Goal: Task Accomplishment & Management: Manage account settings

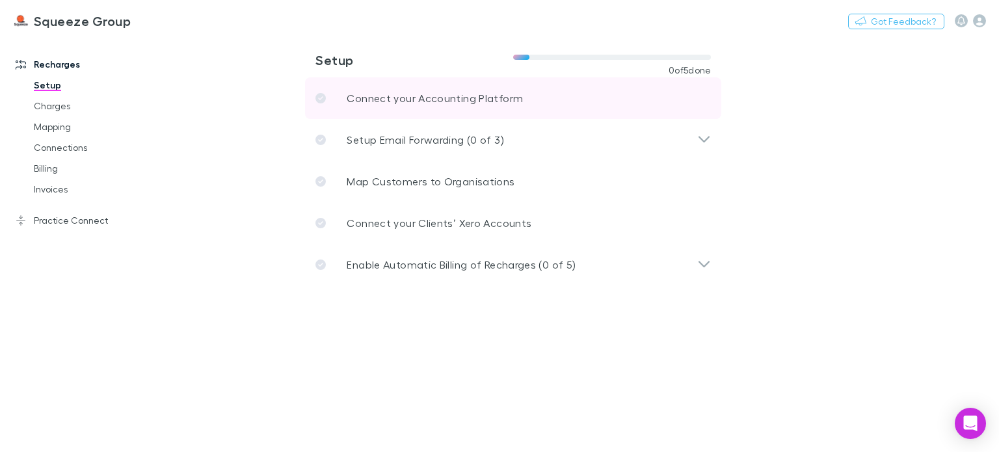
click at [383, 96] on p "Connect your Accounting Platform" at bounding box center [435, 98] width 176 height 16
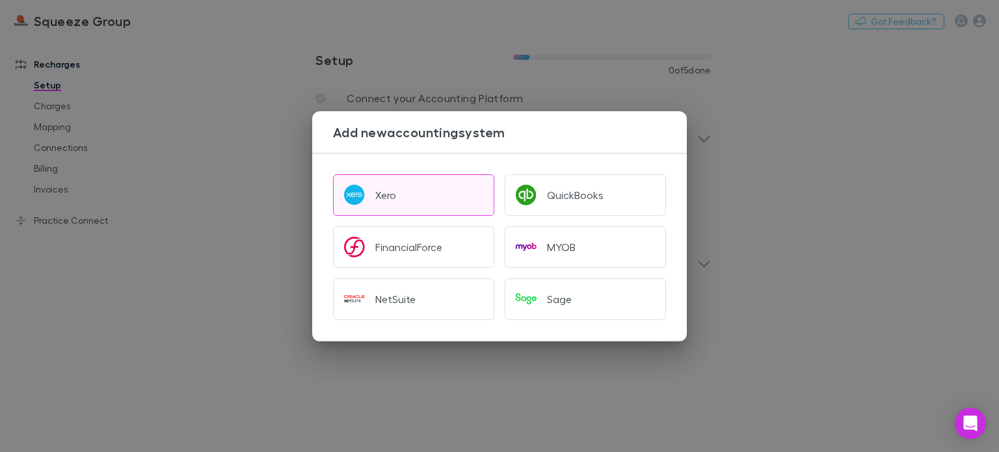
click at [380, 187] on button "Xero" at bounding box center [413, 195] width 161 height 42
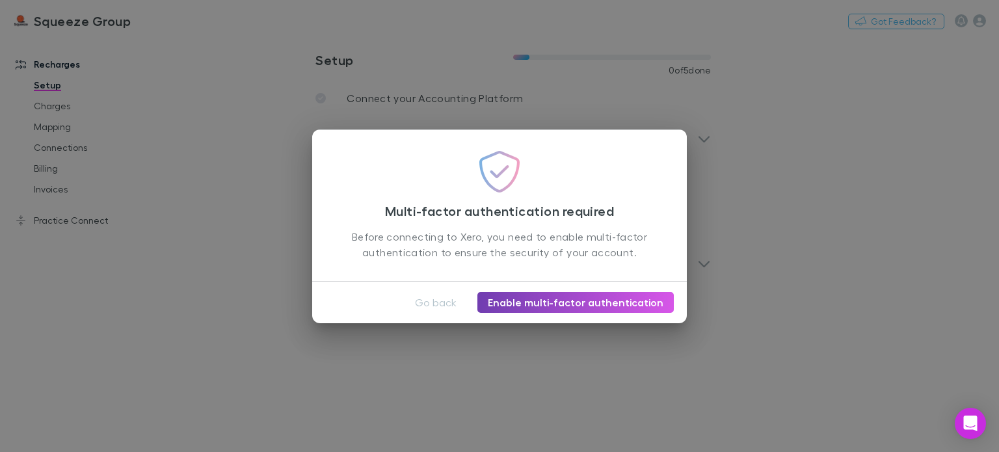
click at [580, 301] on link "Enable multi-factor authentication" at bounding box center [575, 302] width 196 height 21
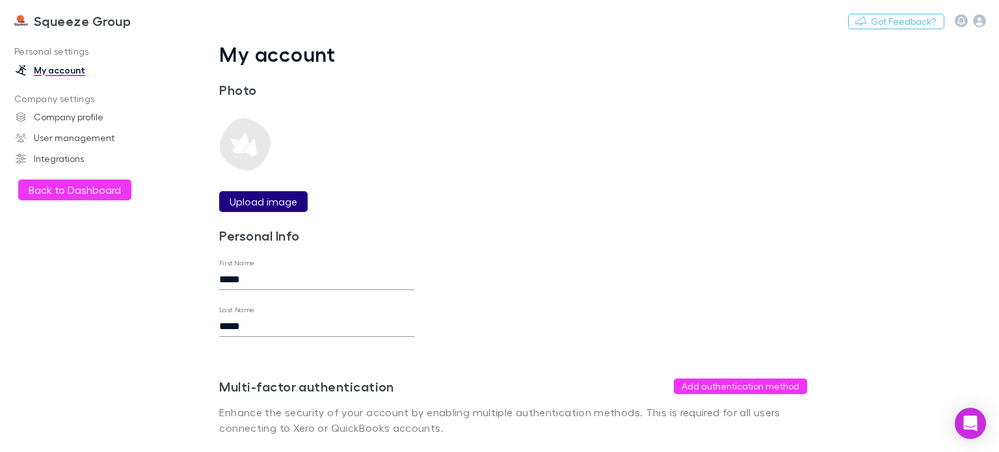
click at [259, 198] on label "Upload image" at bounding box center [264, 202] width 68 height 16
click at [0, 0] on input "Upload image" at bounding box center [0, 0] width 0 height 0
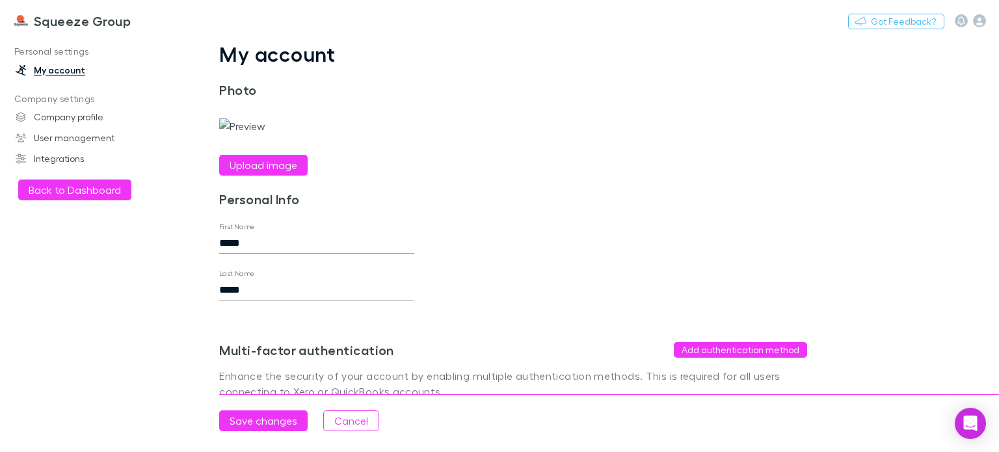
scroll to position [15, 0]
click at [716, 358] on button "Add authentication method" at bounding box center [740, 350] width 133 height 16
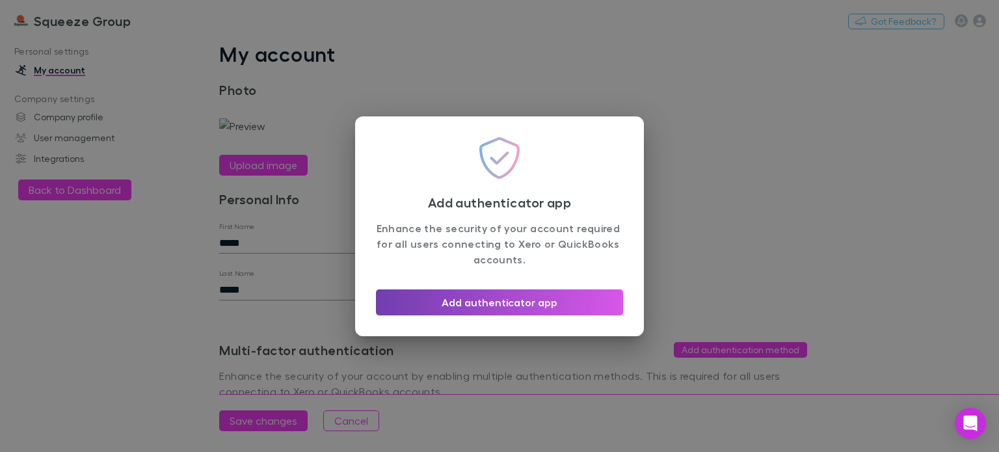
click at [512, 310] on button "Add authenticator app" at bounding box center [499, 302] width 247 height 26
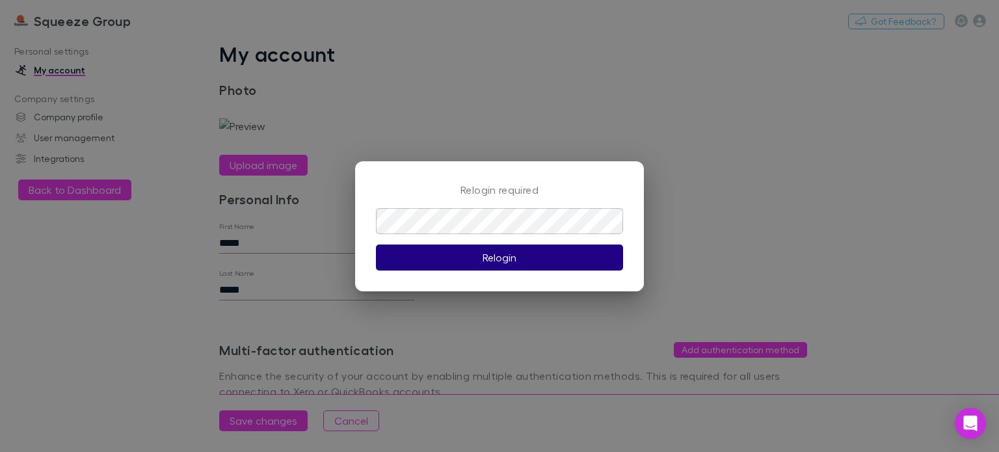
click at [511, 262] on button "Relogin" at bounding box center [499, 258] width 247 height 26
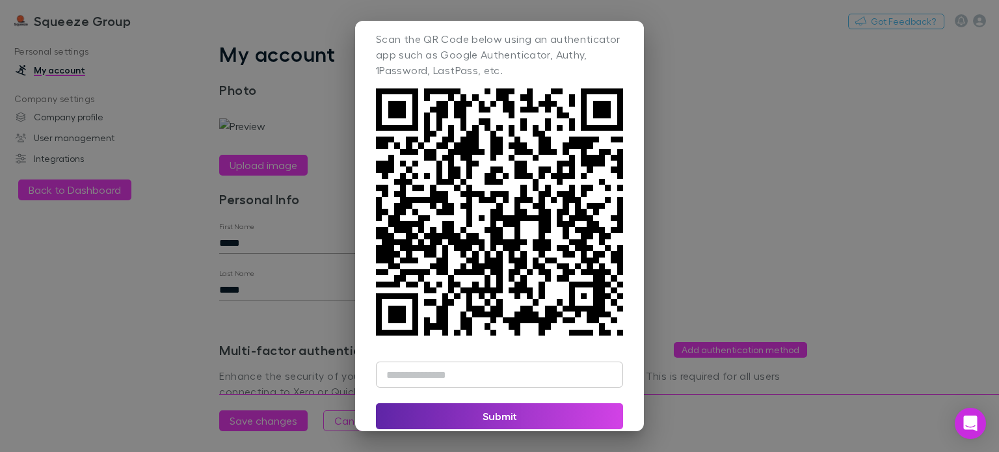
scroll to position [55, 0]
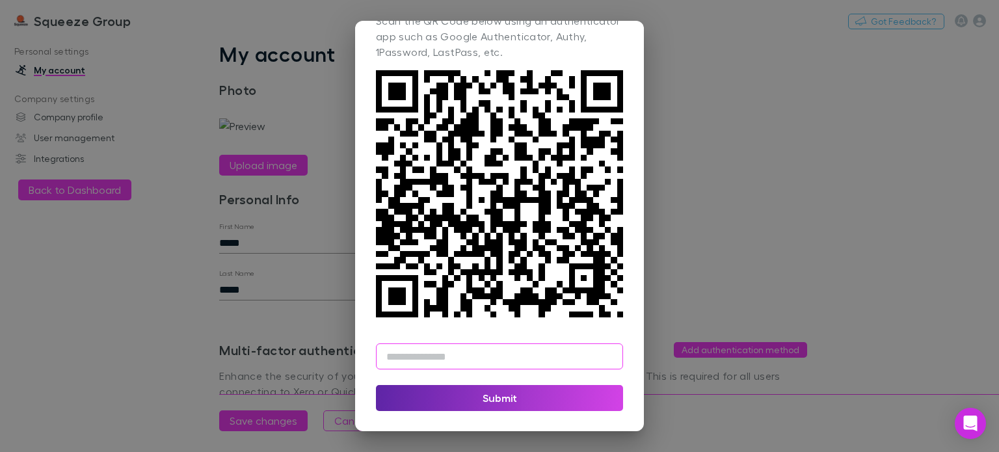
click at [481, 356] on input "text" at bounding box center [499, 356] width 247 height 26
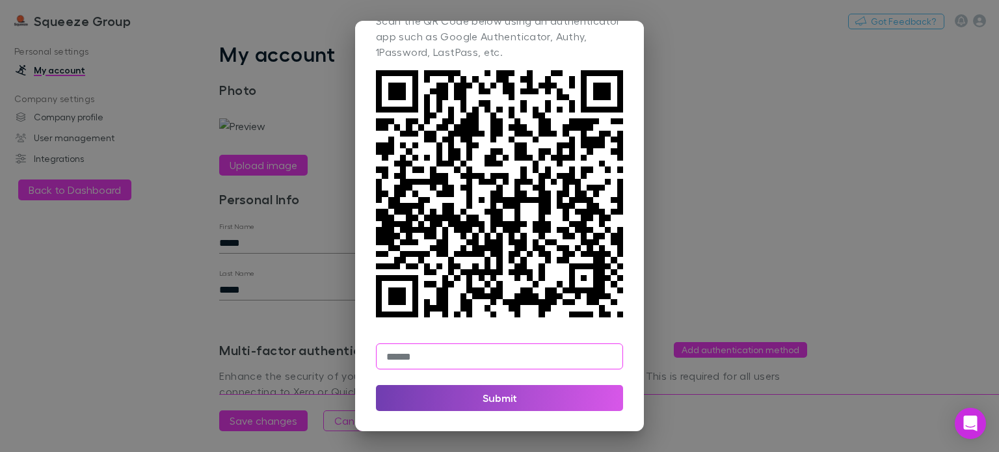
click at [491, 405] on button "Submit" at bounding box center [499, 398] width 247 height 26
click at [494, 398] on button "Submit" at bounding box center [499, 398] width 247 height 26
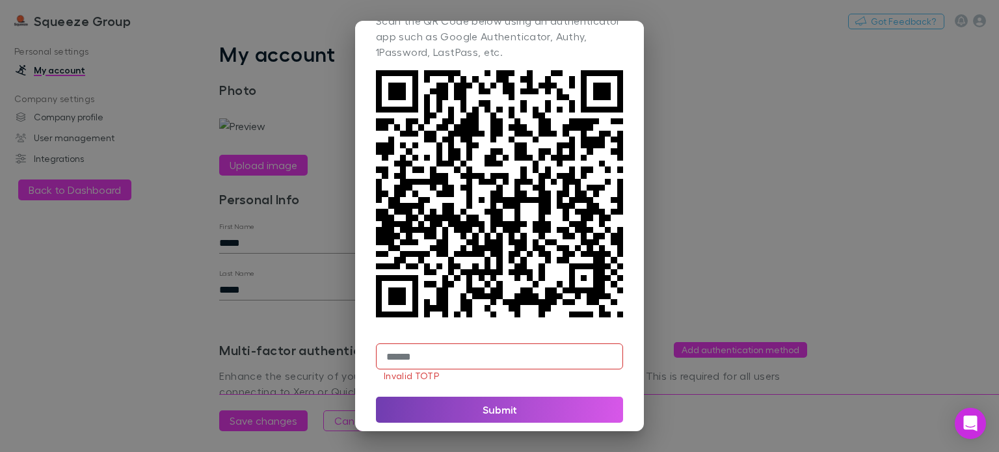
scroll to position [67, 0]
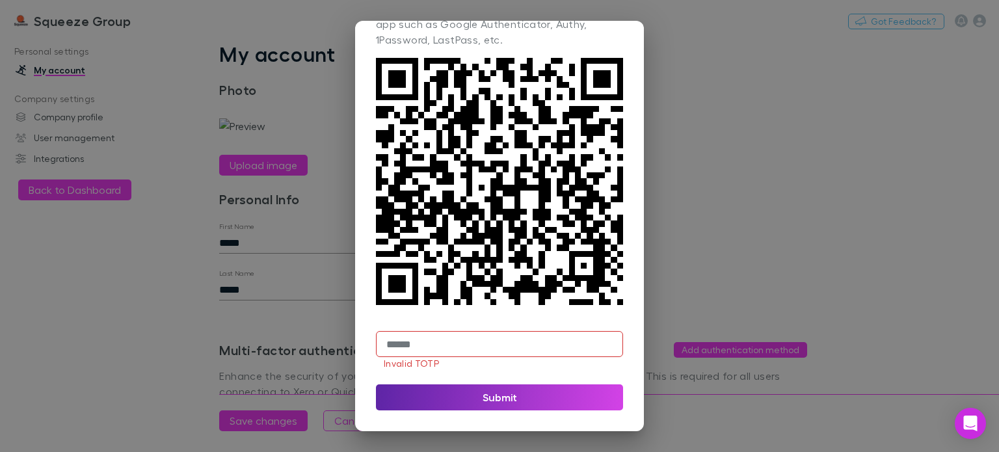
click at [452, 348] on input "******" at bounding box center [499, 344] width 247 height 26
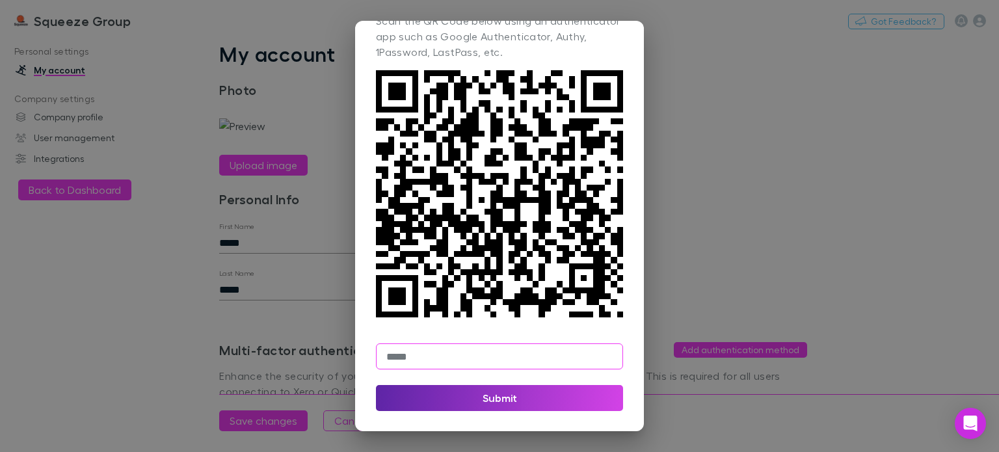
type input "******"
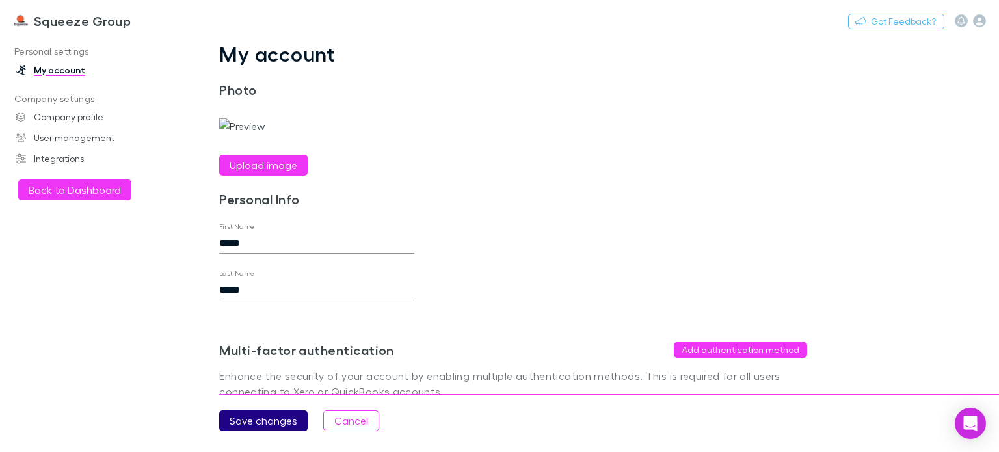
click at [271, 422] on button "Save changes" at bounding box center [263, 420] width 88 height 21
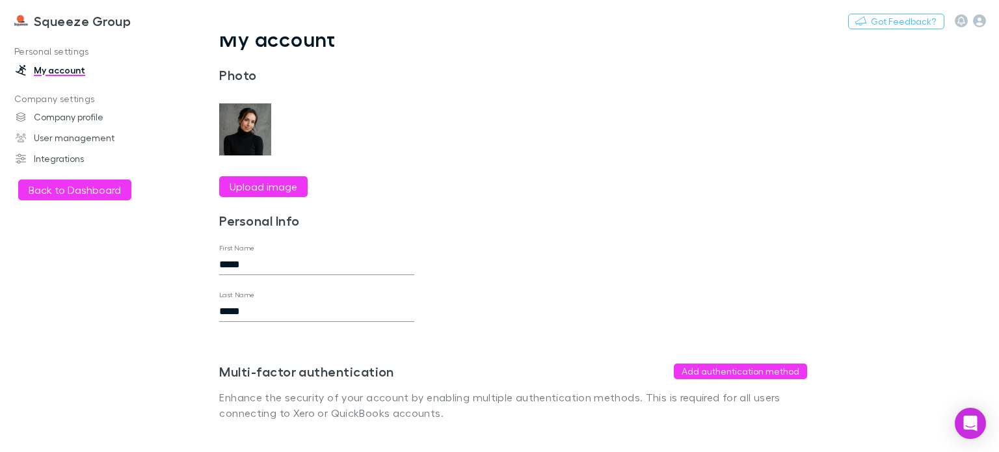
scroll to position [0, 0]
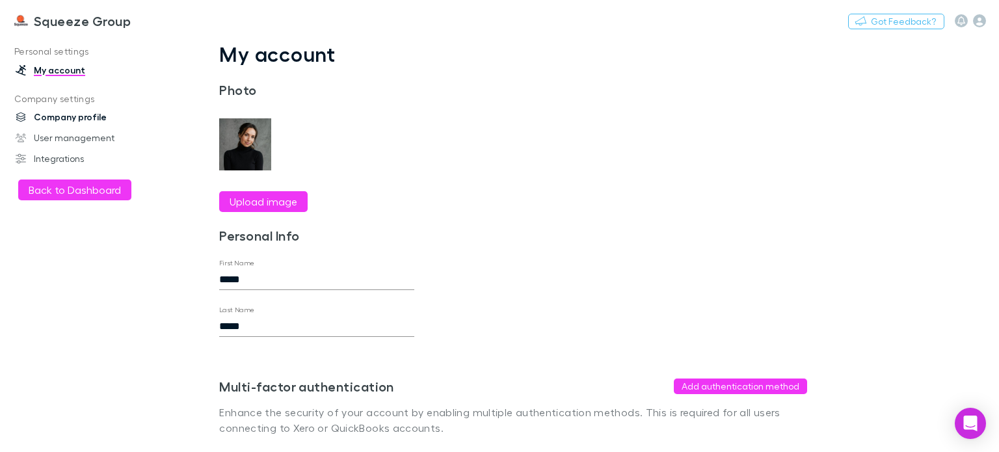
click at [88, 116] on link "Company profile" at bounding box center [87, 117] width 168 height 21
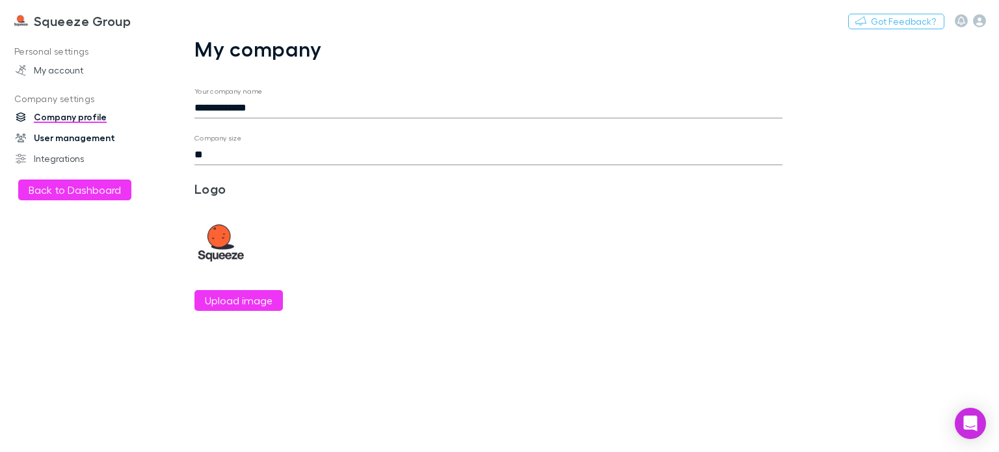
click at [59, 136] on link "User management" at bounding box center [87, 138] width 168 height 21
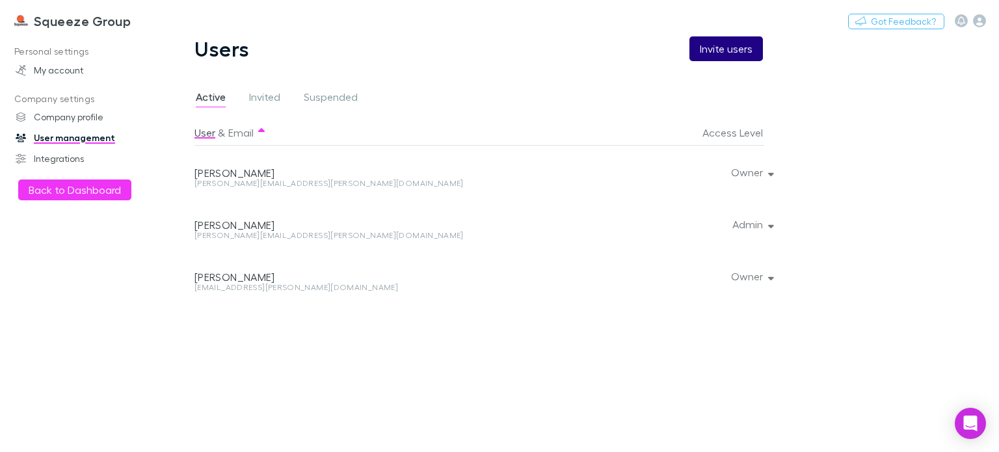
click at [731, 51] on button "Invite users" at bounding box center [727, 48] width 74 height 25
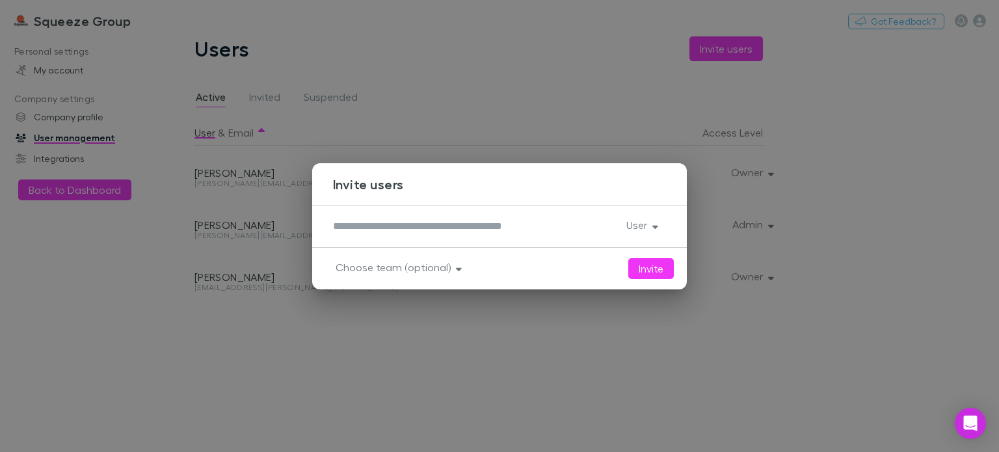
click at [424, 231] on textarea at bounding box center [474, 226] width 283 height 15
click at [352, 235] on div "***** *" at bounding box center [474, 226] width 283 height 21
click at [351, 224] on textarea "*****" at bounding box center [474, 226] width 282 height 15
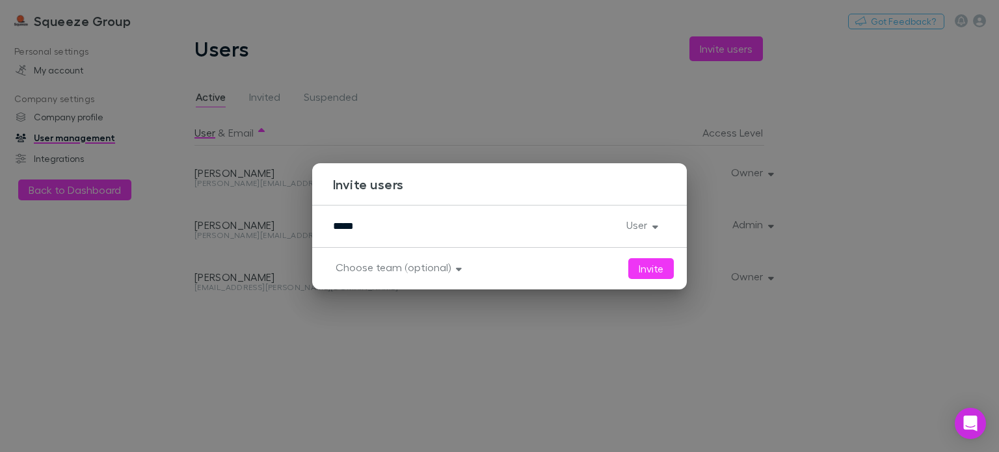
click at [351, 224] on textarea "*****" at bounding box center [474, 226] width 282 height 15
paste textarea "**********"
type textarea "**********"
click at [643, 225] on button "User" at bounding box center [641, 225] width 50 height 18
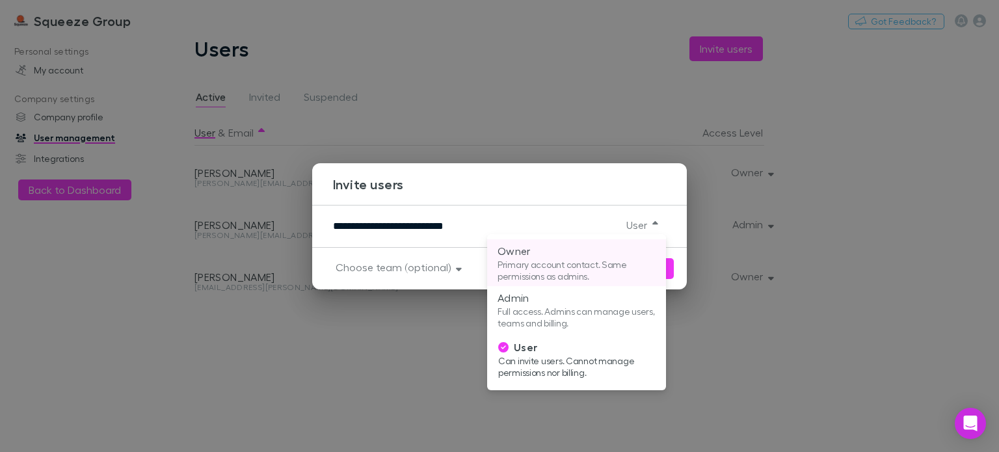
click at [561, 267] on p "Primary account contact. Same permissions as admins." at bounding box center [577, 270] width 158 height 23
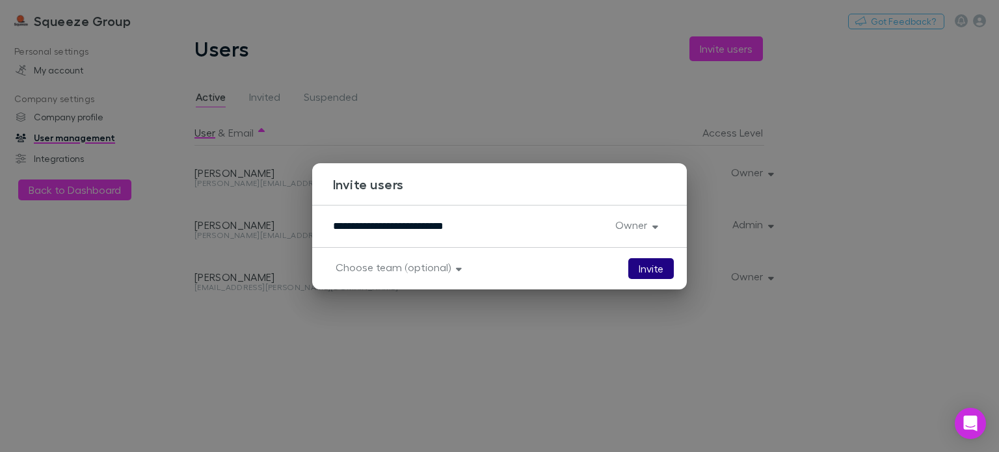
click at [651, 266] on button "Invite" at bounding box center [651, 268] width 46 height 21
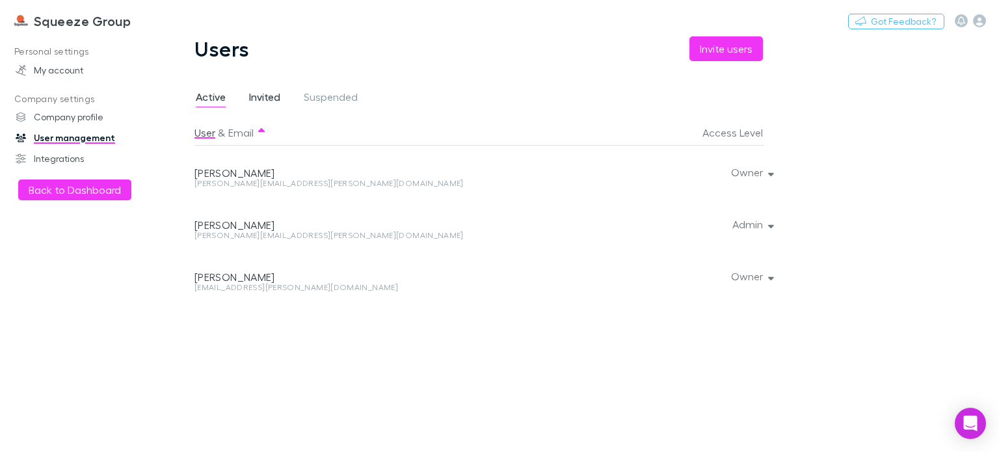
click at [260, 96] on span "Invited" at bounding box center [264, 98] width 31 height 17
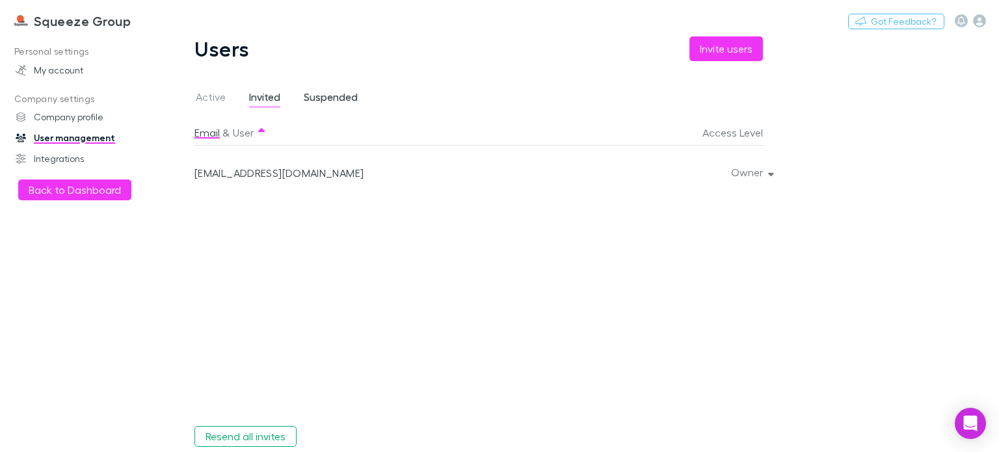
click at [323, 95] on span "Suspended" at bounding box center [331, 98] width 54 height 17
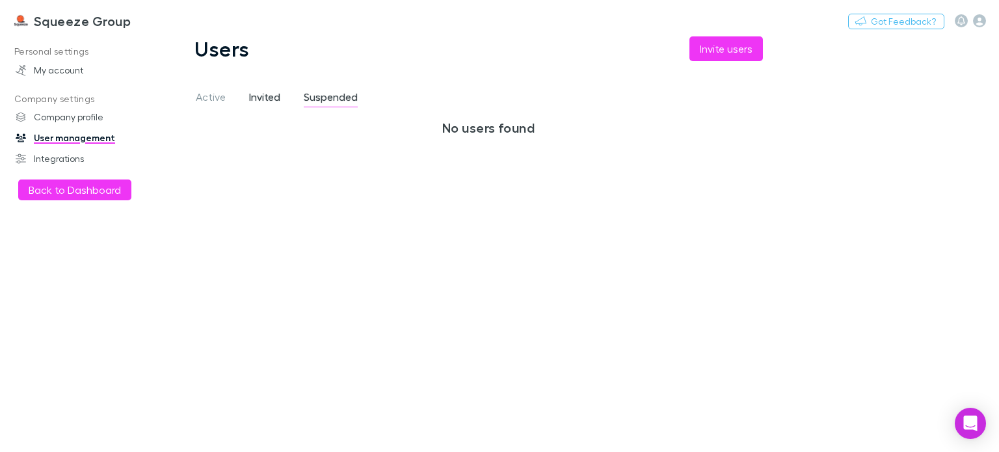
click at [267, 101] on span "Invited" at bounding box center [264, 98] width 31 height 17
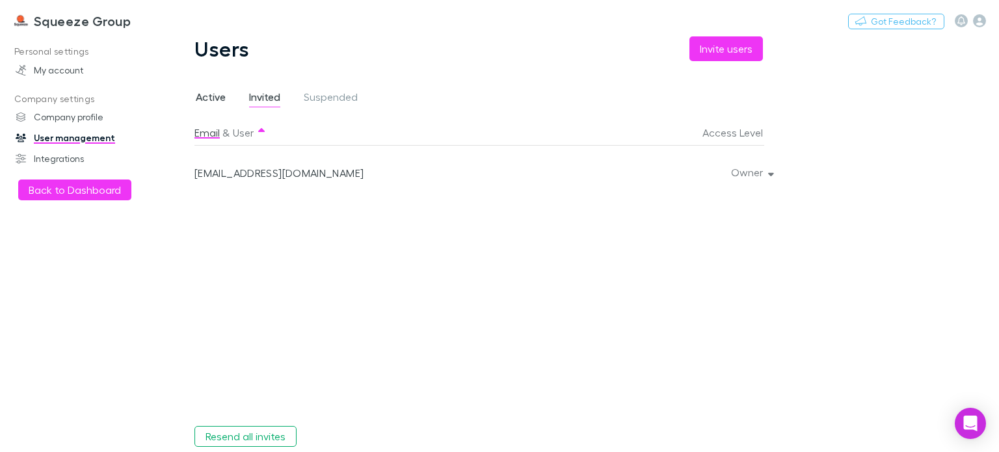
click at [226, 99] on link "Active" at bounding box center [211, 98] width 33 height 21
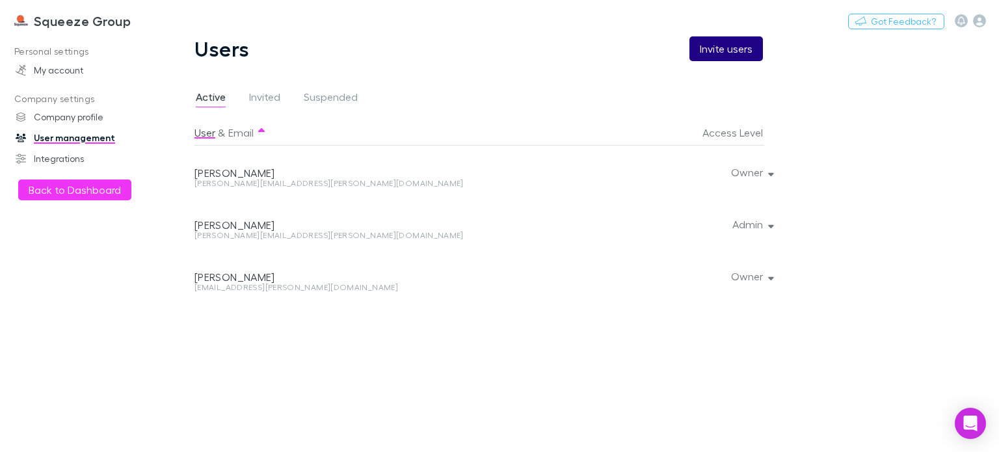
click at [718, 53] on button "Invite users" at bounding box center [727, 48] width 74 height 25
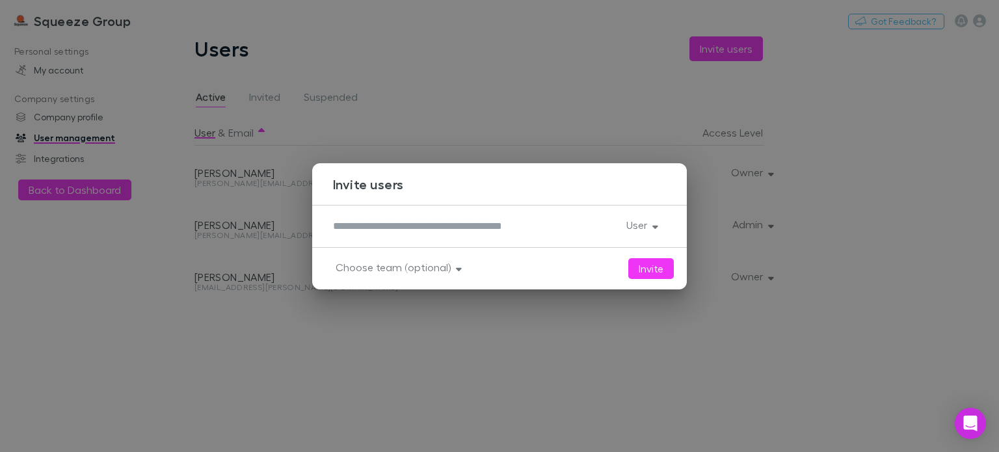
click at [380, 233] on textarea at bounding box center [474, 226] width 283 height 15
click at [411, 330] on div "Invite users * User Invite Choose team (optional)" at bounding box center [499, 226] width 999 height 452
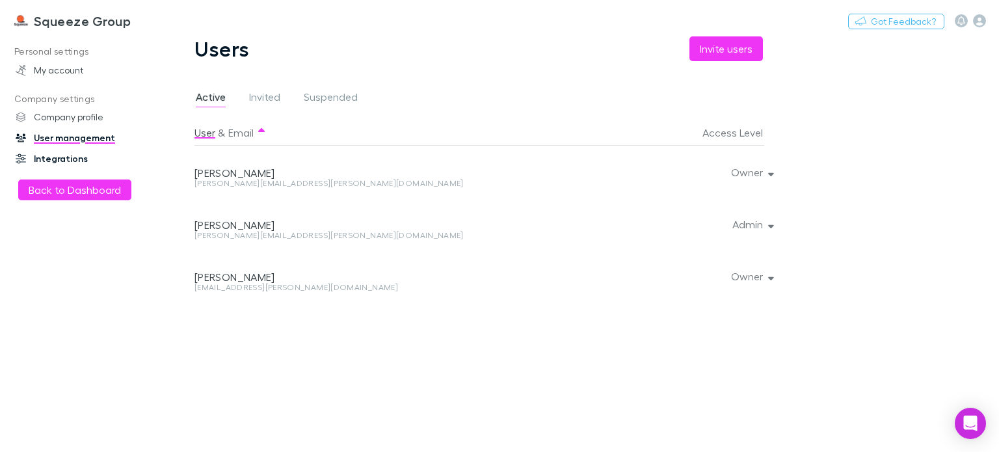
click at [74, 155] on link "Integrations" at bounding box center [87, 158] width 168 height 21
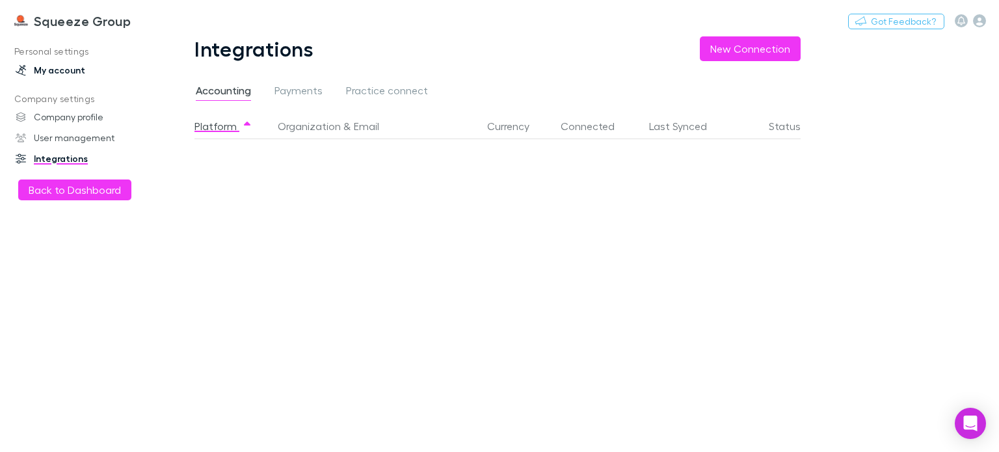
click at [66, 74] on link "My account" at bounding box center [87, 70] width 168 height 21
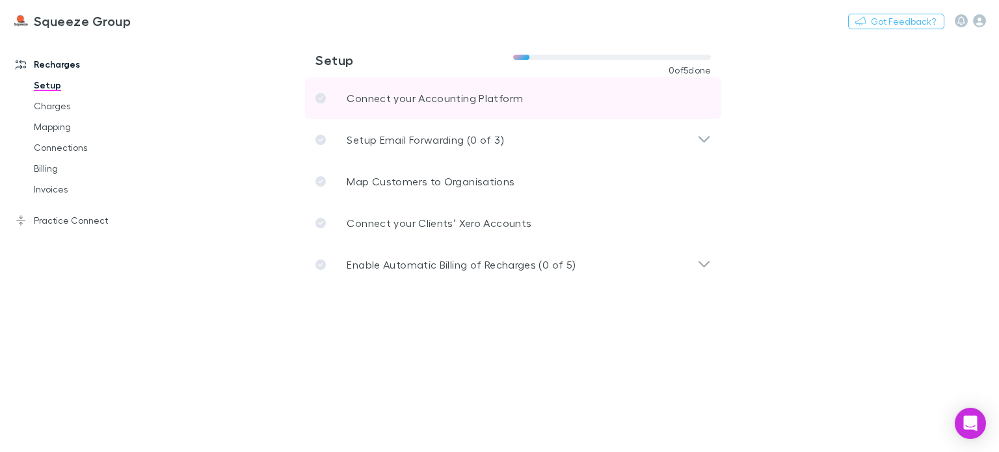
click at [390, 102] on p "Connect your Accounting Platform" at bounding box center [435, 98] width 176 height 16
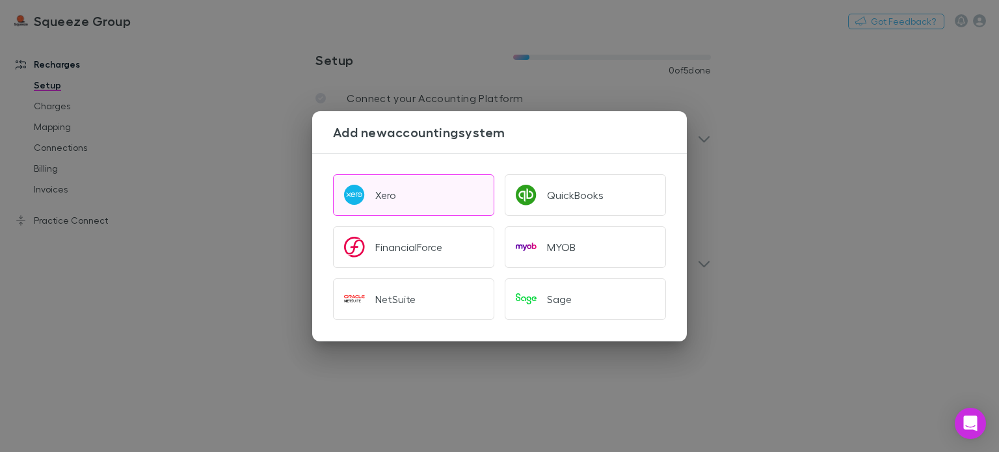
click at [408, 190] on button "Xero" at bounding box center [413, 195] width 161 height 42
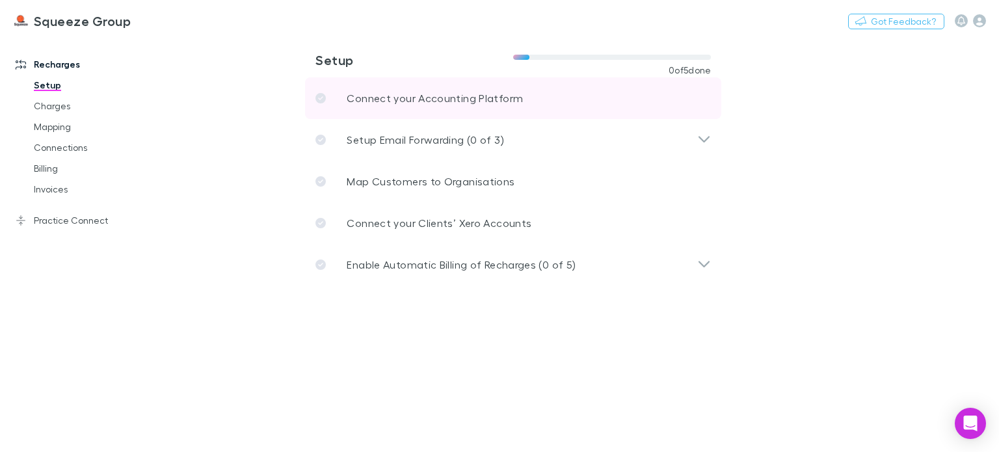
click at [427, 94] on p "Connect your Accounting Platform" at bounding box center [435, 98] width 176 height 16
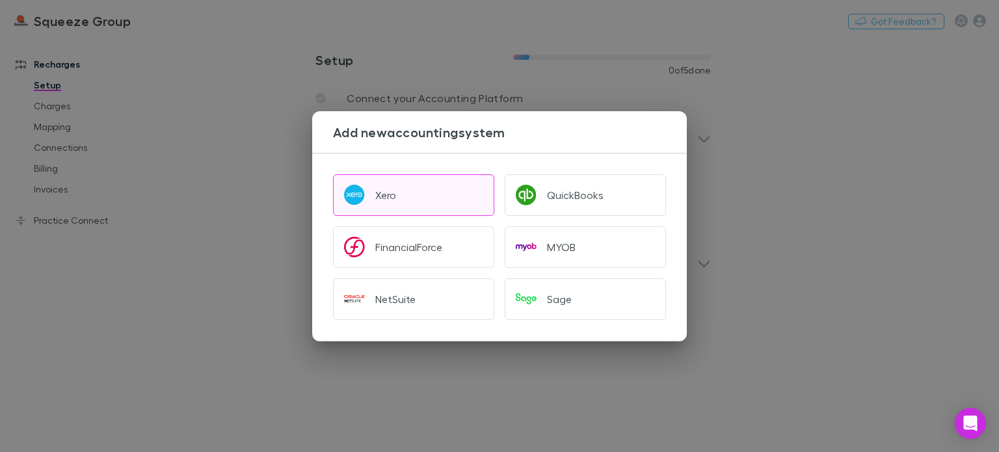
click at [396, 195] on div "Xero" at bounding box center [385, 195] width 21 height 13
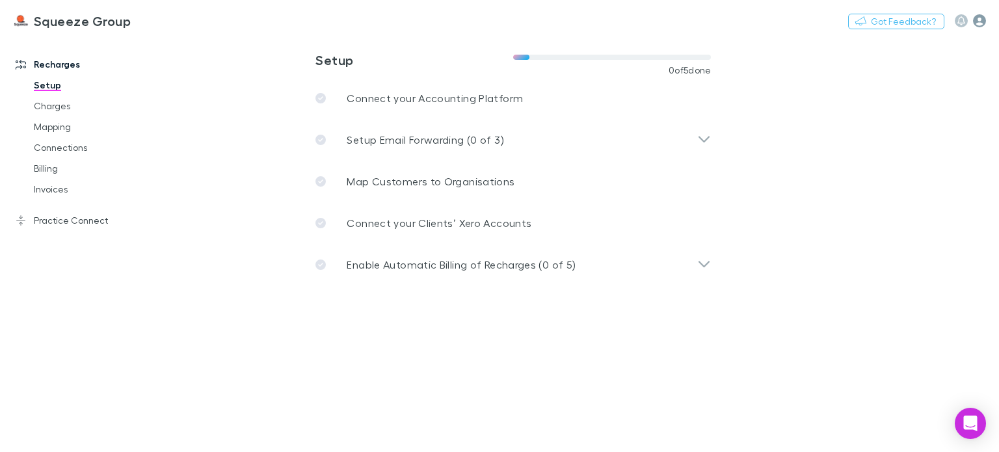
click at [983, 23] on icon "button" at bounding box center [979, 20] width 13 height 13
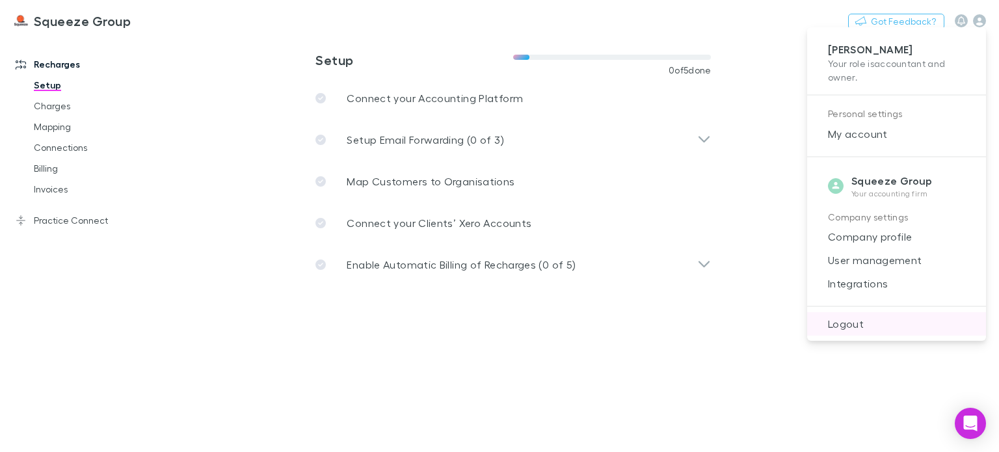
click at [855, 331] on li "Logout" at bounding box center [896, 323] width 179 height 23
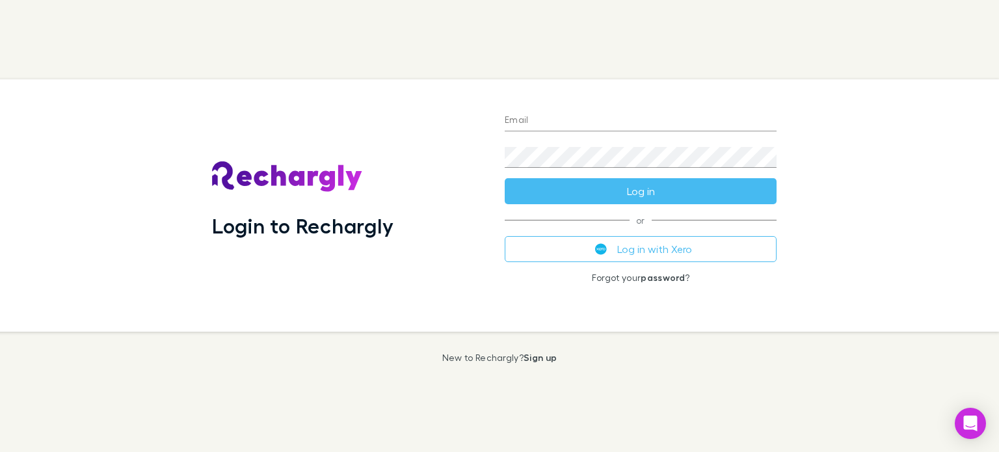
type input "**********"
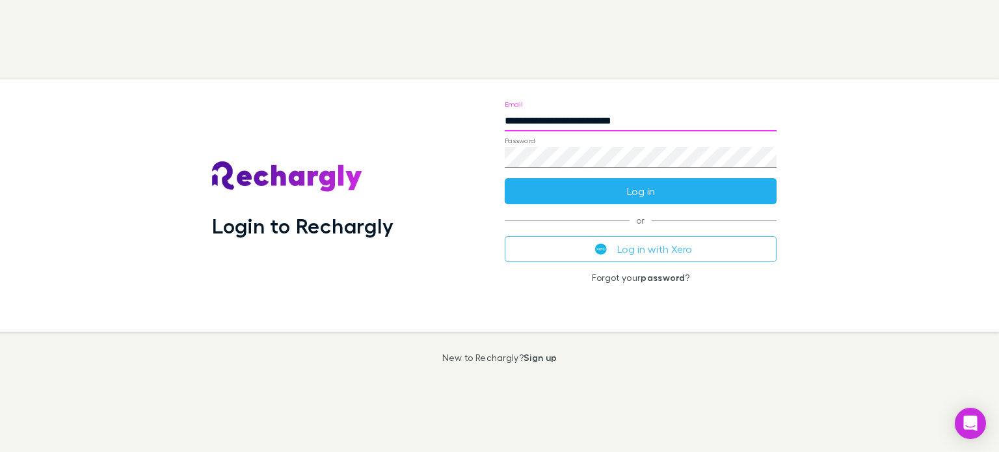
click at [643, 195] on button "Log in" at bounding box center [641, 191] width 272 height 26
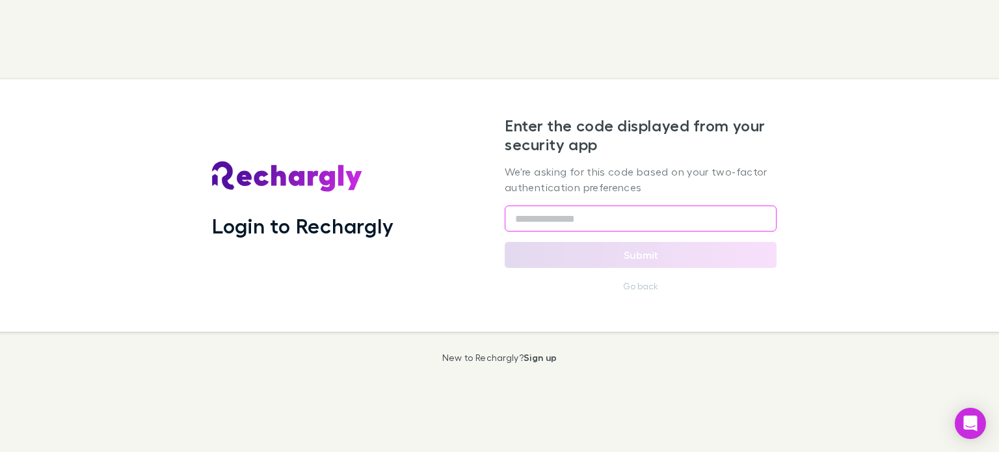
click at [544, 228] on input "text" at bounding box center [641, 219] width 272 height 26
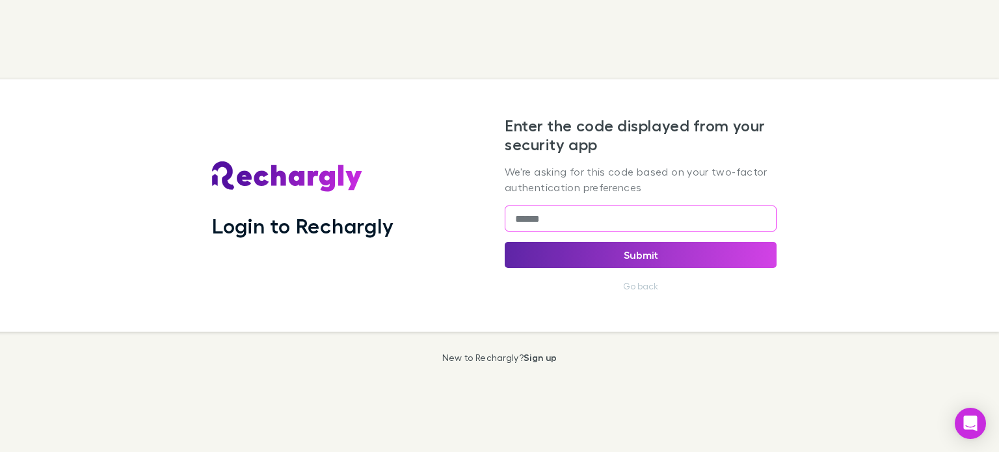
type input "******"
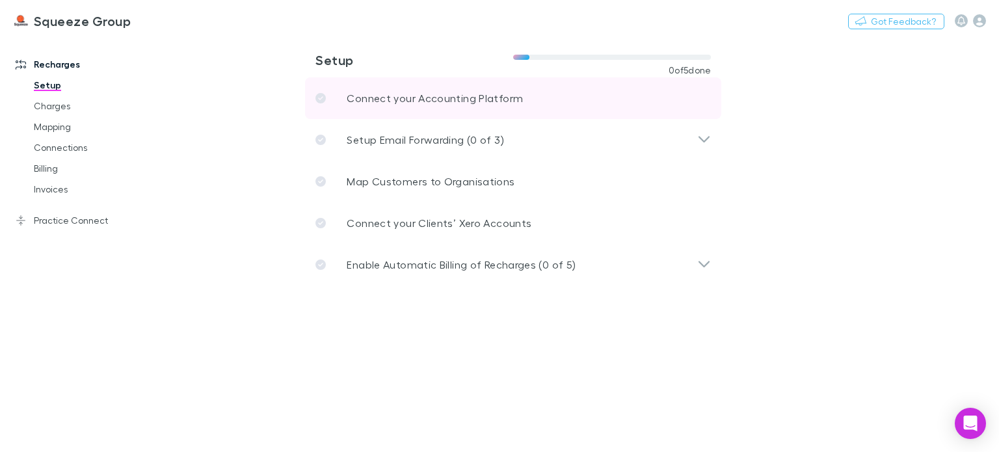
click at [427, 100] on p "Connect your Accounting Platform" at bounding box center [435, 98] width 176 height 16
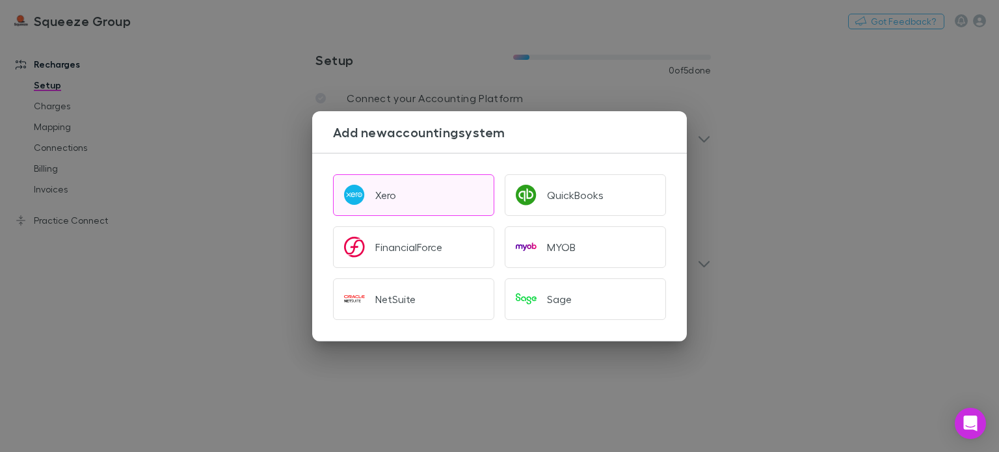
click at [409, 187] on button "Xero" at bounding box center [413, 195] width 161 height 42
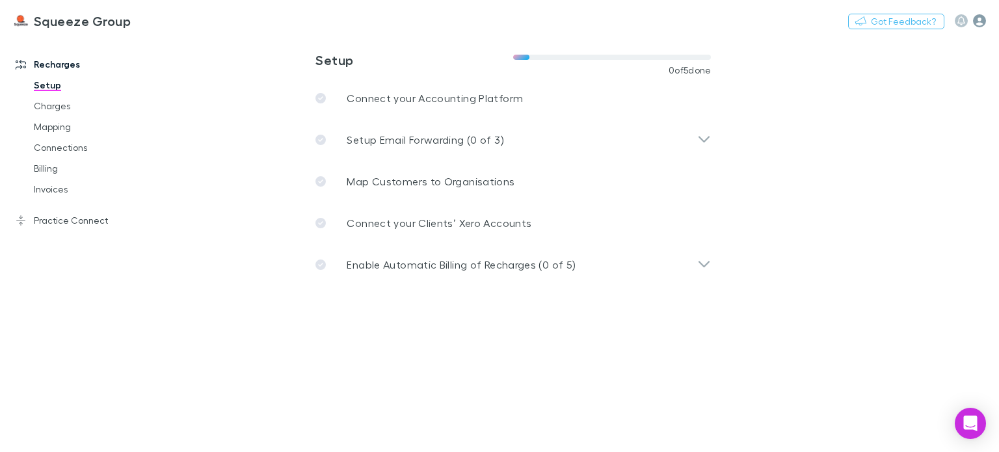
click at [981, 21] on icon "button" at bounding box center [979, 20] width 13 height 13
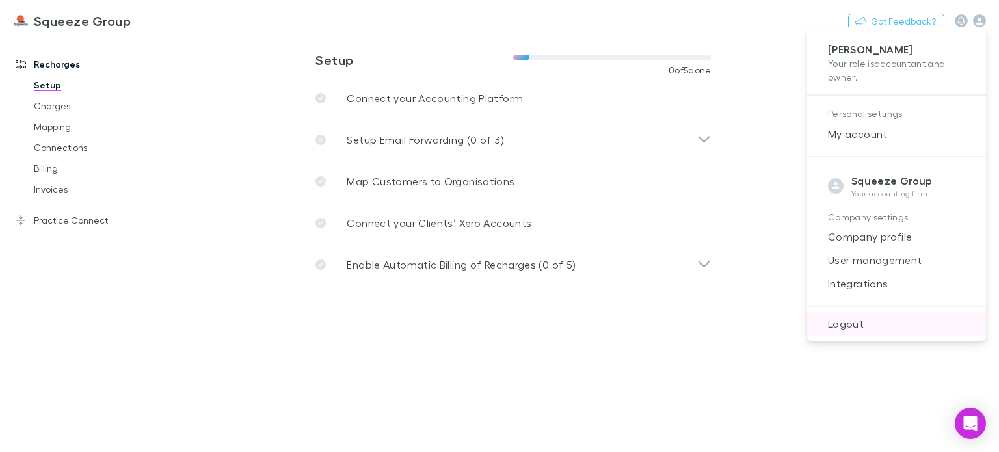
click at [864, 322] on span "Logout" at bounding box center [897, 324] width 158 height 16
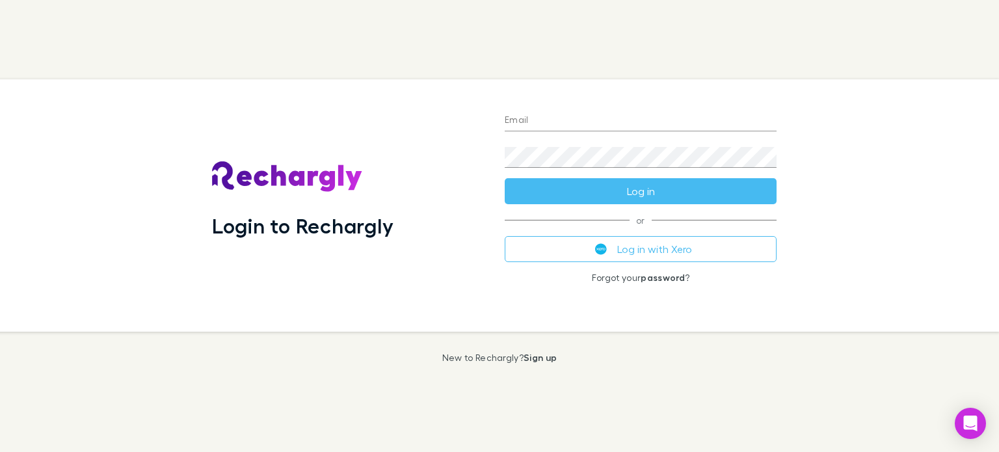
type input "**********"
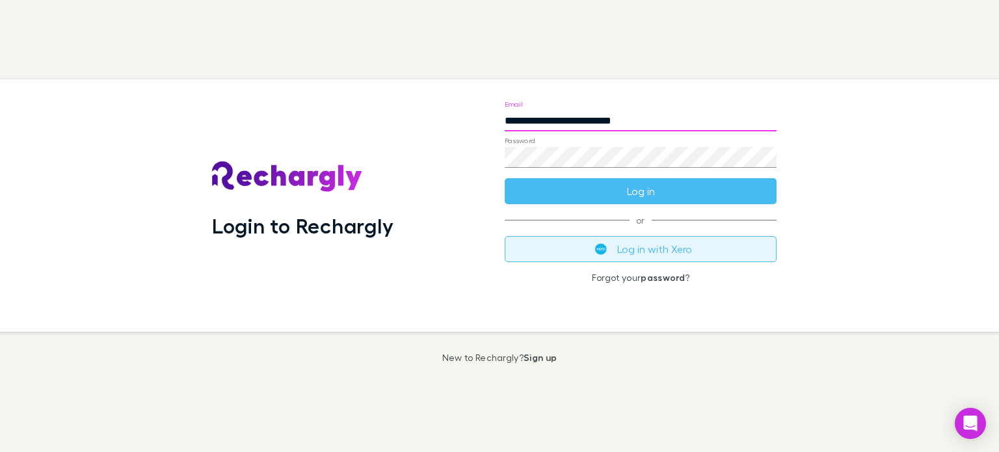
click at [700, 249] on button "Log in with Xero" at bounding box center [641, 249] width 272 height 26
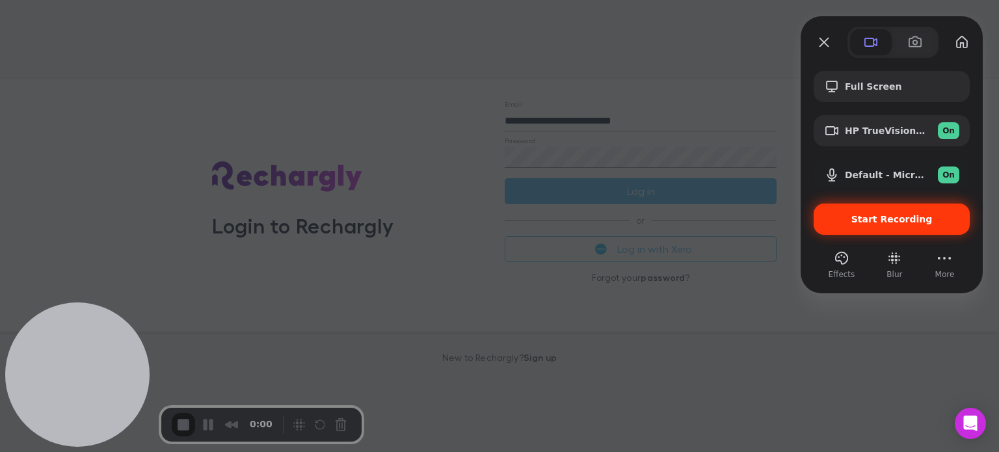
click at [903, 215] on span "Start Recording" at bounding box center [892, 219] width 81 height 10
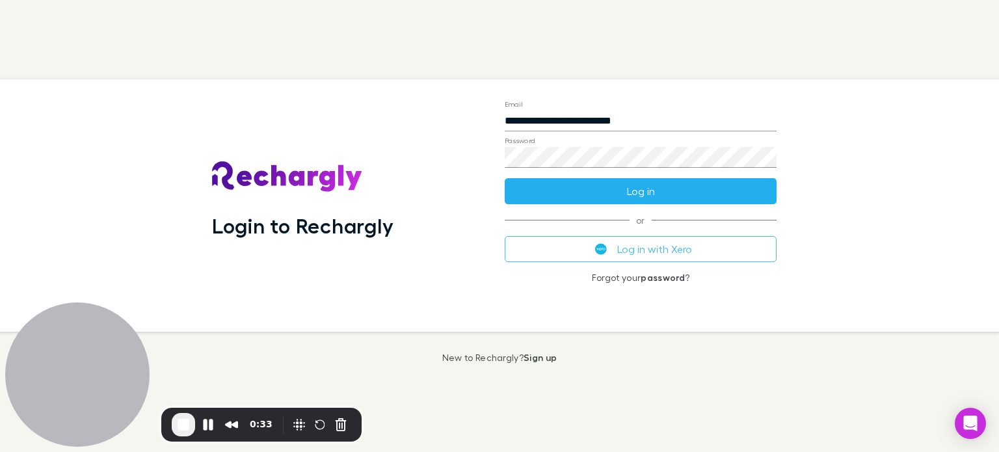
click at [749, 187] on button "Log in" at bounding box center [641, 191] width 272 height 26
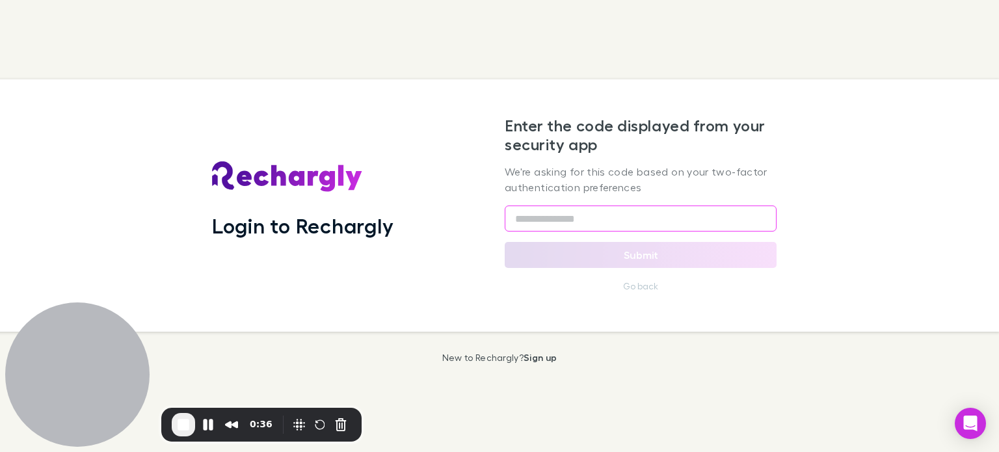
click at [544, 214] on input "text" at bounding box center [641, 219] width 272 height 26
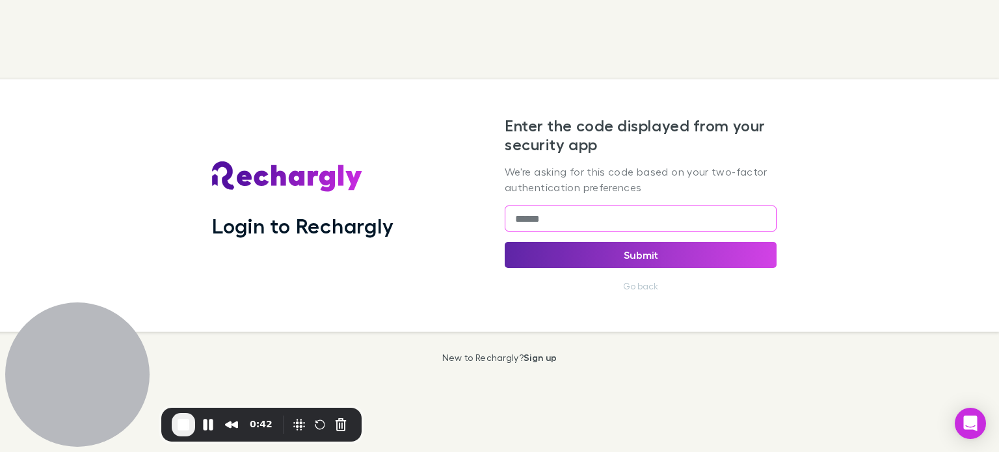
type input "******"
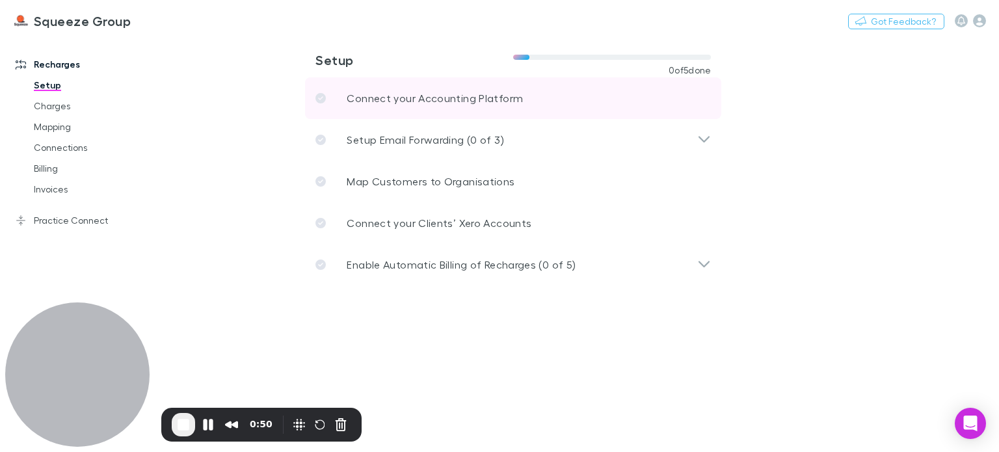
click at [427, 102] on p "Connect your Accounting Platform" at bounding box center [435, 98] width 176 height 16
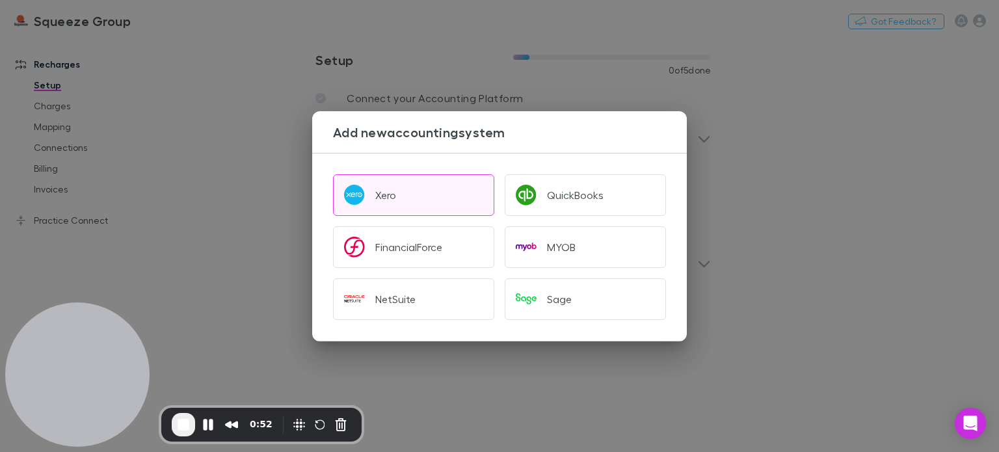
click at [403, 191] on button "Xero" at bounding box center [413, 195] width 161 height 42
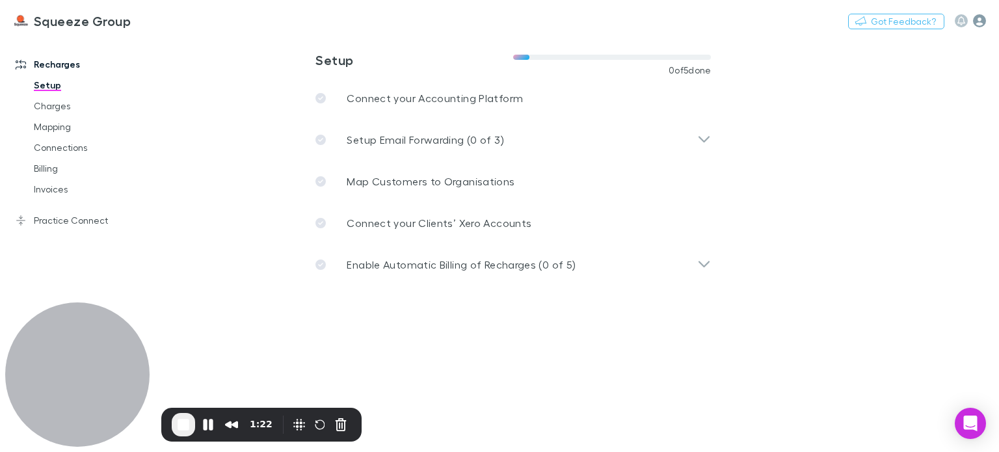
click at [979, 20] on icon "button" at bounding box center [979, 20] width 13 height 13
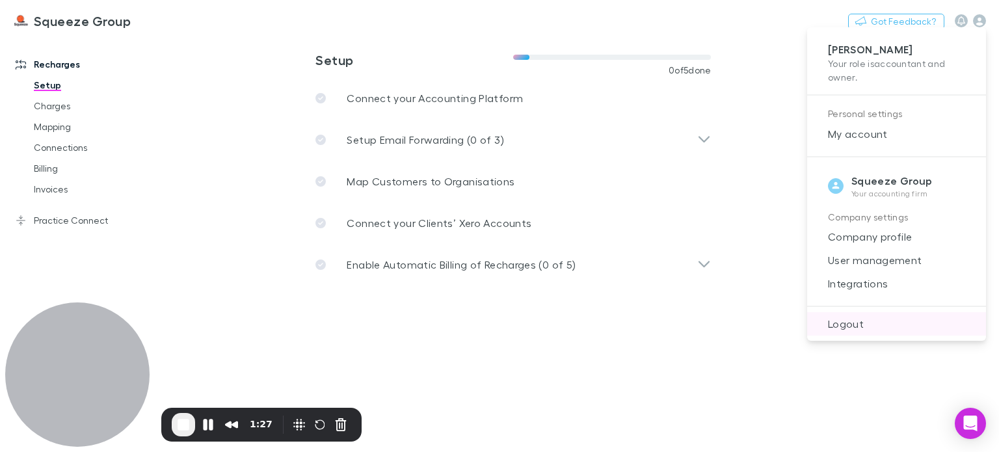
click at [867, 323] on span "Logout" at bounding box center [897, 324] width 158 height 16
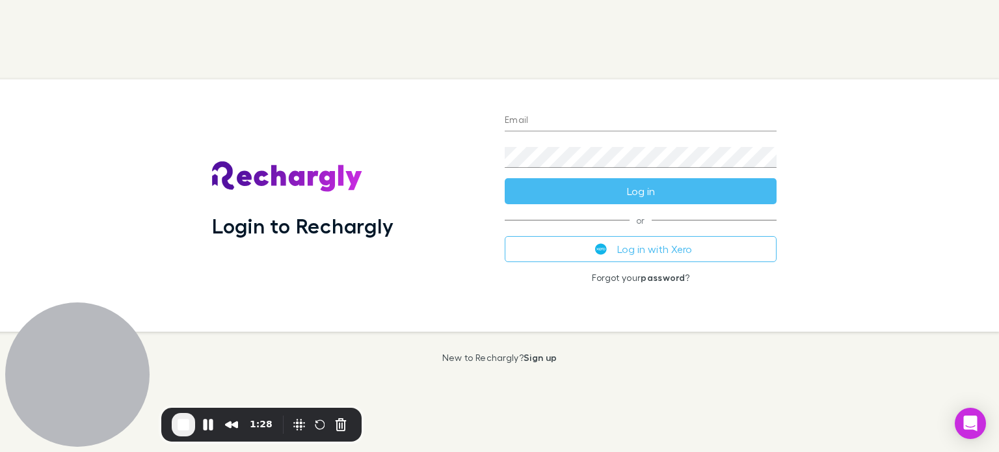
type input "**********"
click at [446, 113] on div "Login to Rechargly" at bounding box center [348, 206] width 272 height 232
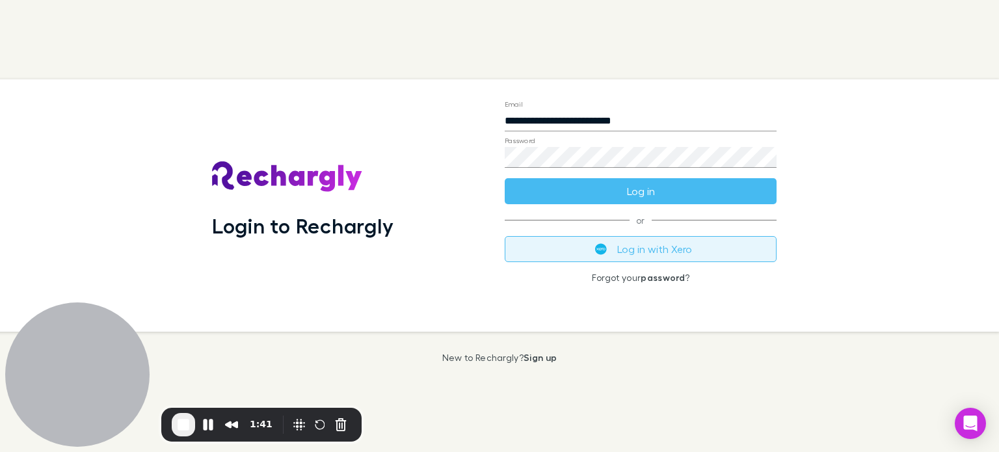
click at [672, 254] on button "Log in with Xero" at bounding box center [641, 249] width 272 height 26
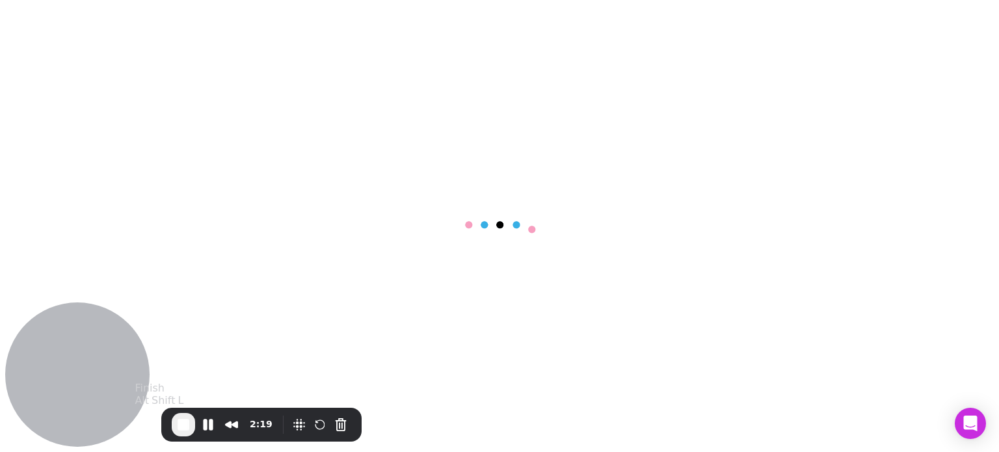
click at [182, 428] on span "End Recording" at bounding box center [184, 425] width 16 height 16
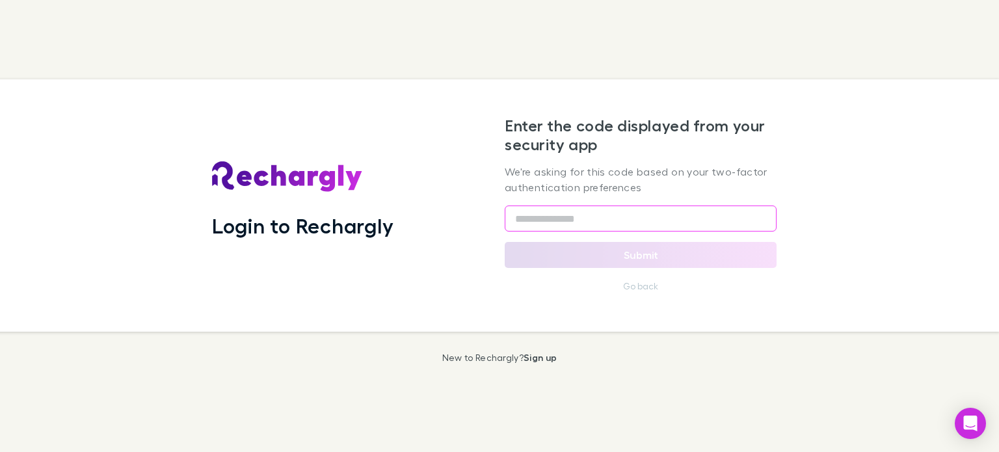
click at [585, 221] on input "text" at bounding box center [641, 219] width 272 height 26
type input "******"
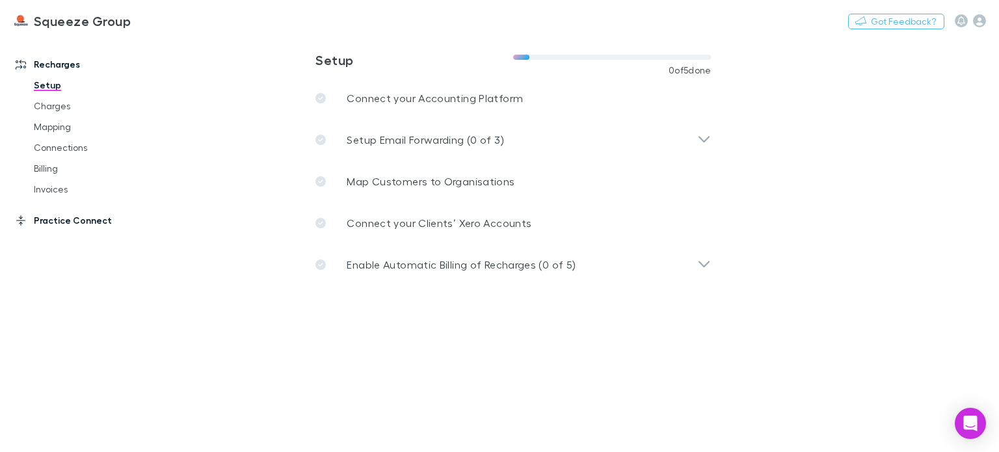
click at [93, 225] on link "Practice Connect" at bounding box center [87, 220] width 168 height 21
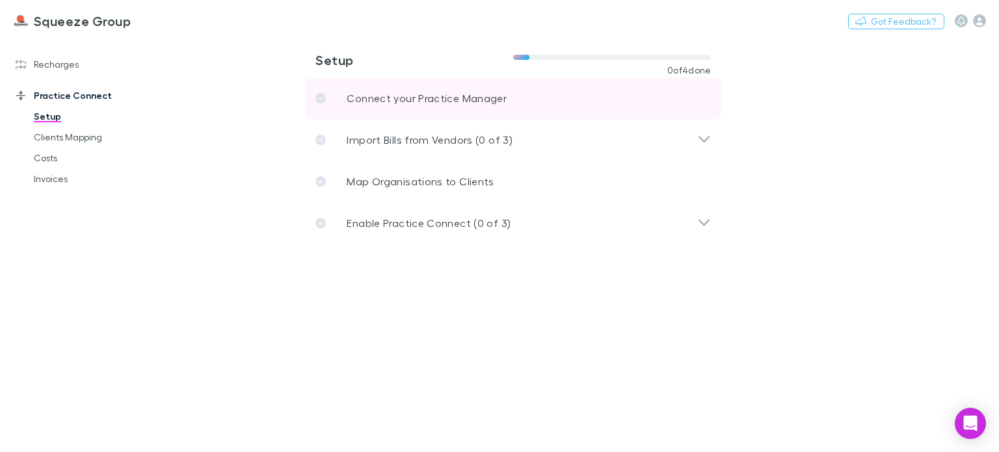
click at [435, 92] on p "Connect your Practice Manager" at bounding box center [427, 98] width 160 height 16
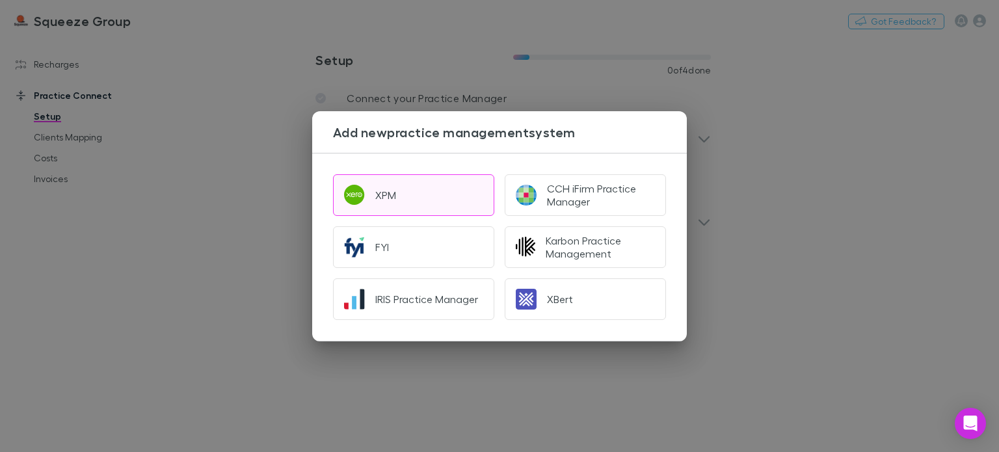
click at [411, 189] on button "XPM" at bounding box center [413, 195] width 161 height 42
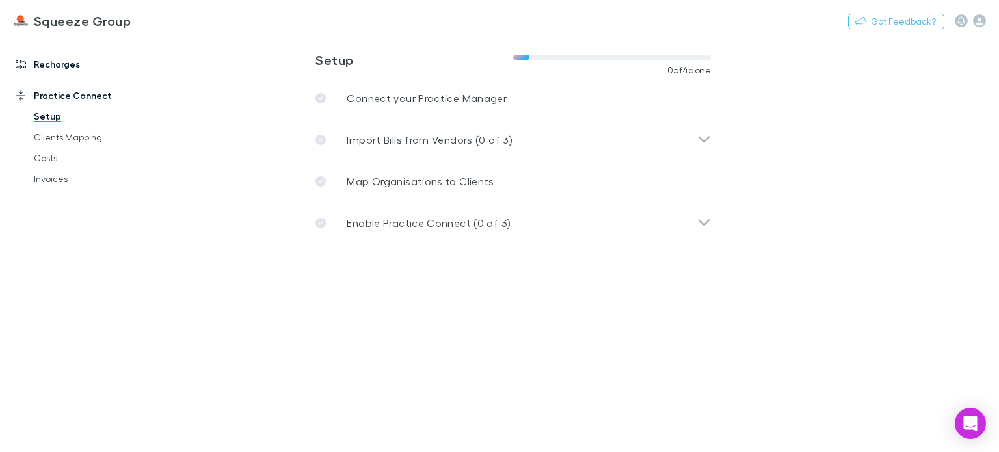
click at [60, 63] on link "Recharges" at bounding box center [87, 64] width 168 height 21
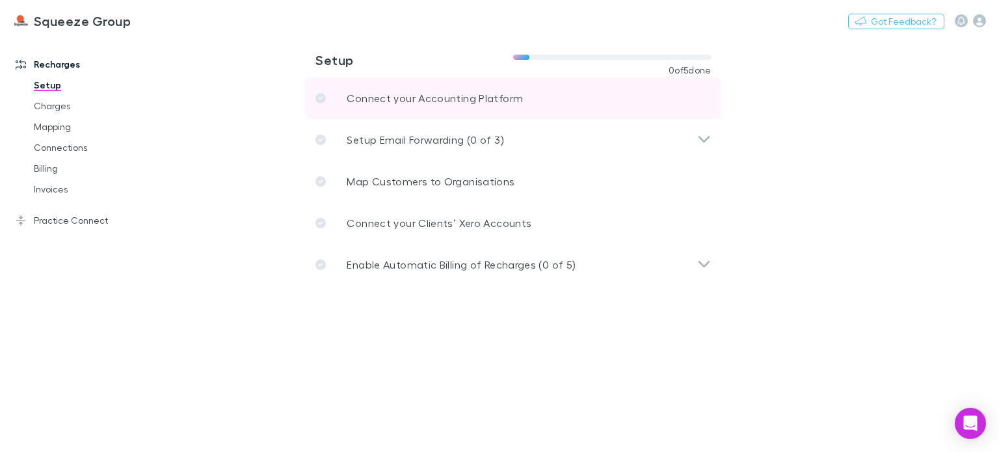
click at [436, 105] on p "Connect your Accounting Platform" at bounding box center [435, 98] width 176 height 16
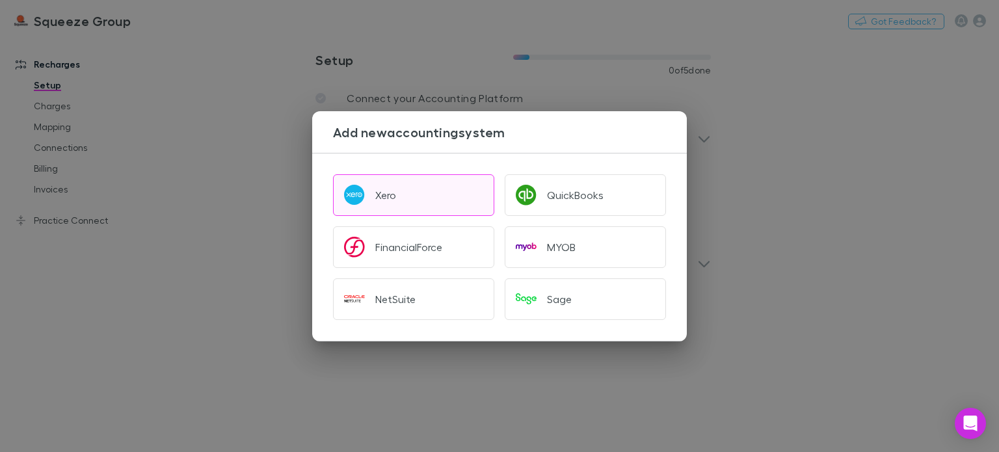
click at [384, 183] on button "Xero" at bounding box center [413, 195] width 161 height 42
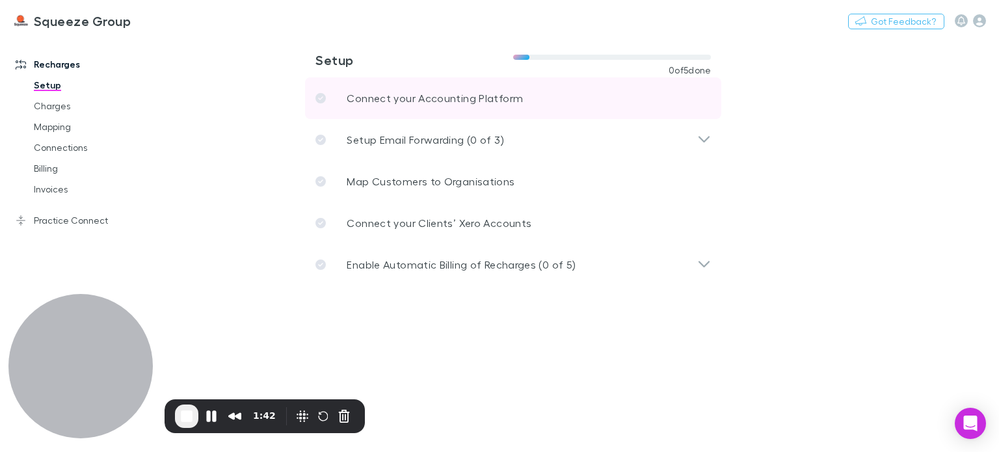
click at [453, 101] on p "Connect your Accounting Platform" at bounding box center [435, 98] width 176 height 16
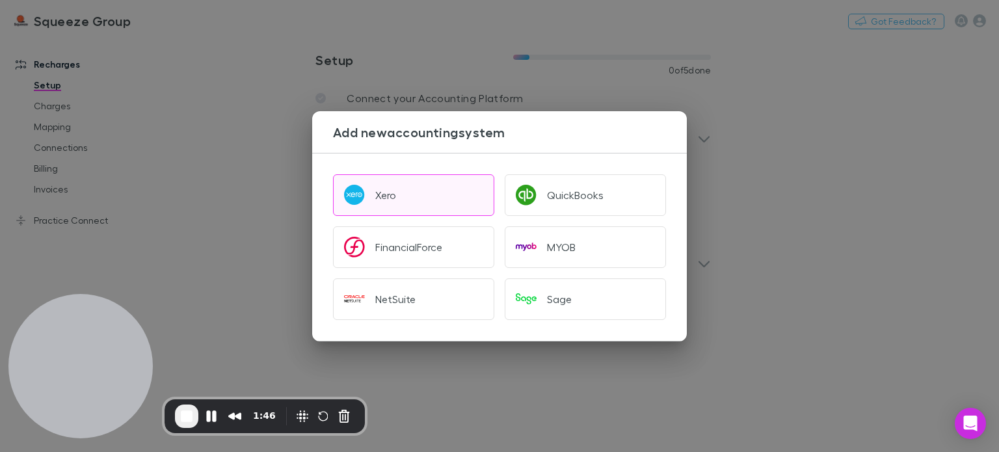
click at [396, 197] on div "Xero" at bounding box center [385, 195] width 21 height 13
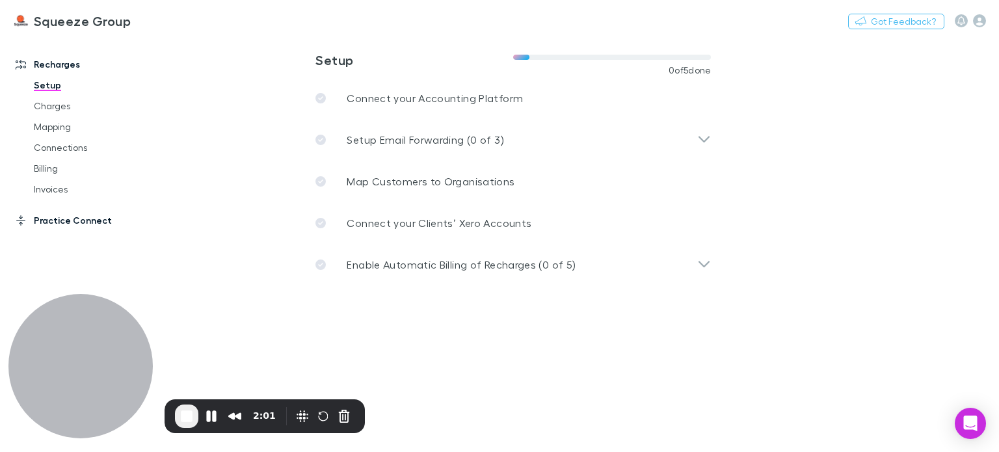
click at [51, 222] on link "Practice Connect" at bounding box center [87, 220] width 168 height 21
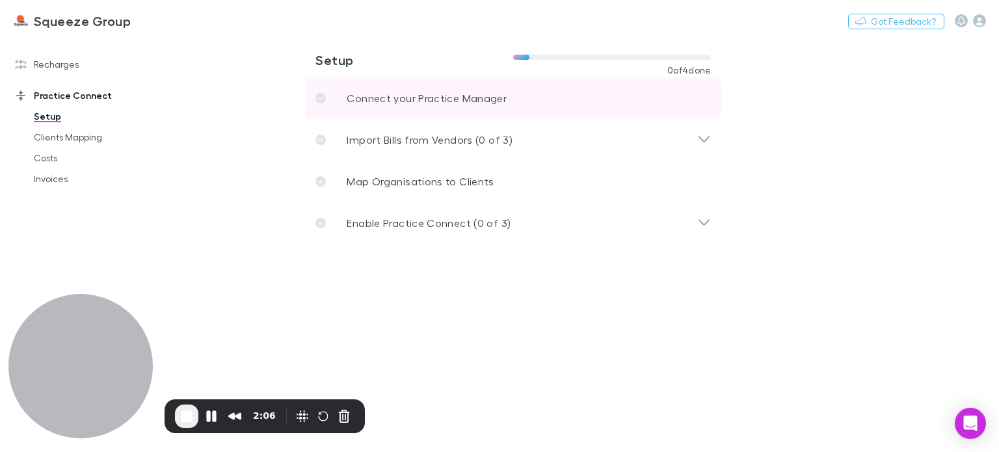
click at [419, 103] on p "Connect your Practice Manager" at bounding box center [427, 98] width 160 height 16
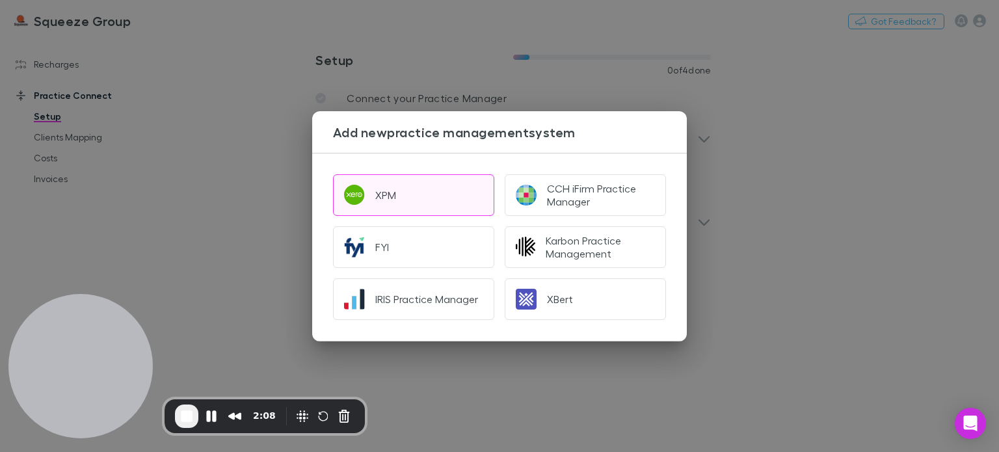
click at [407, 190] on button "XPM" at bounding box center [413, 195] width 161 height 42
